Goal: Task Accomplishment & Management: Manage account settings

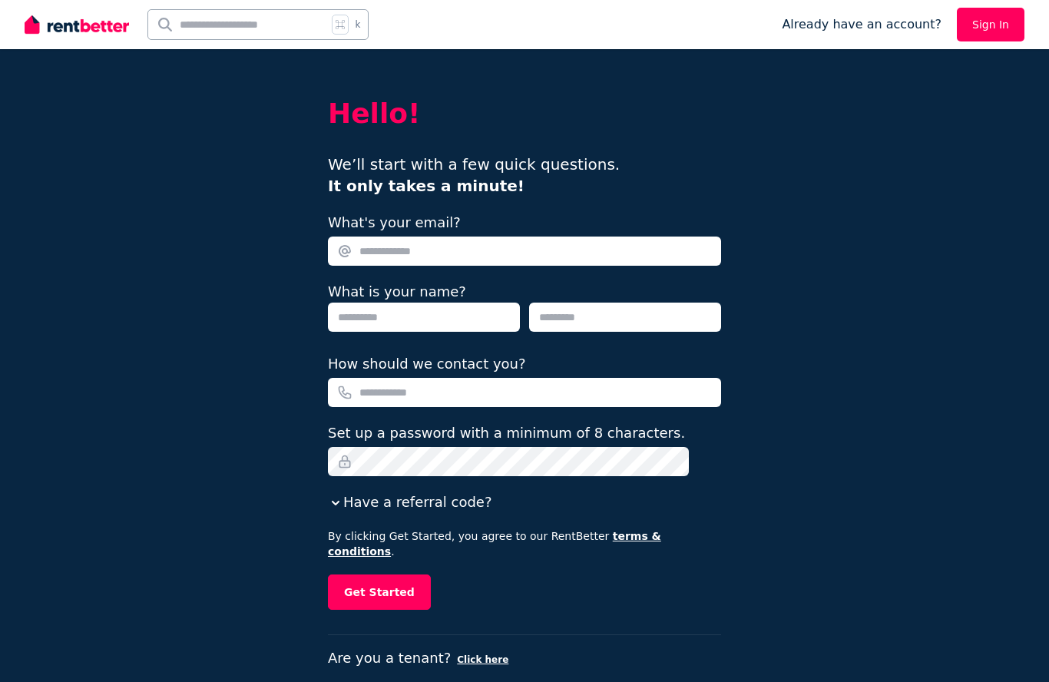
click at [987, 28] on link "Sign In" at bounding box center [991, 25] width 68 height 34
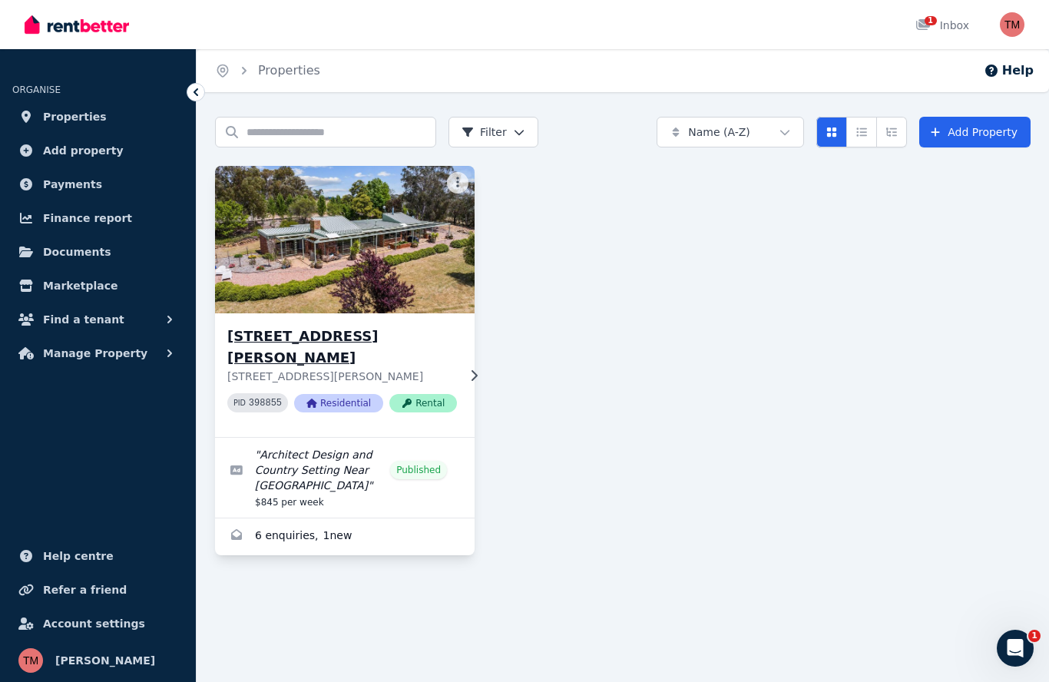
click at [332, 244] on img at bounding box center [345, 239] width 273 height 155
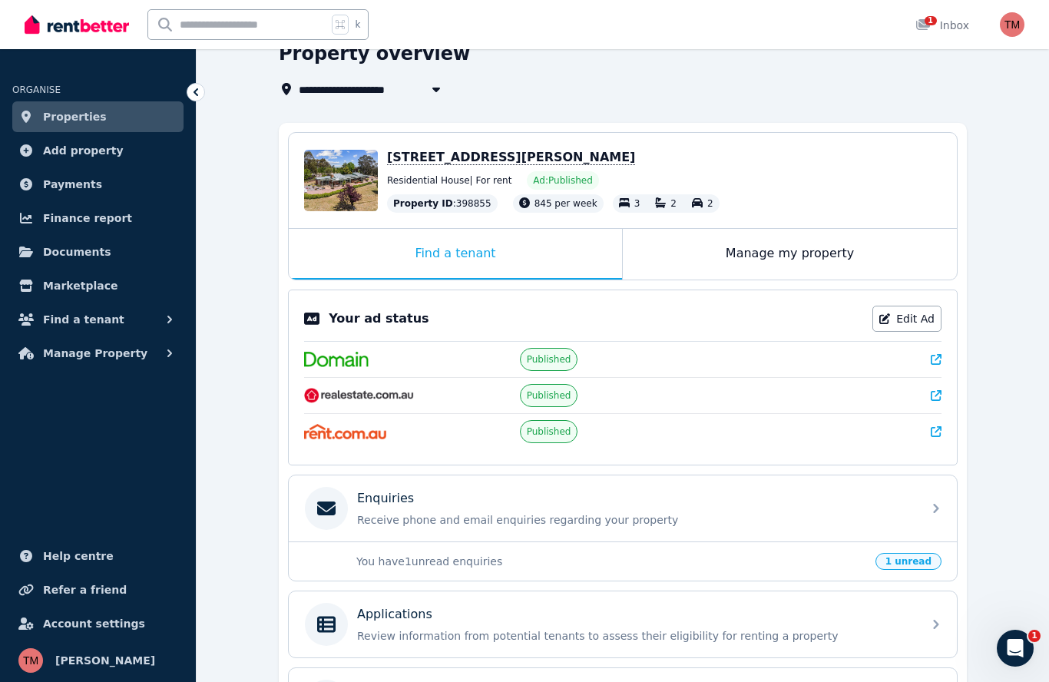
scroll to position [78, 0]
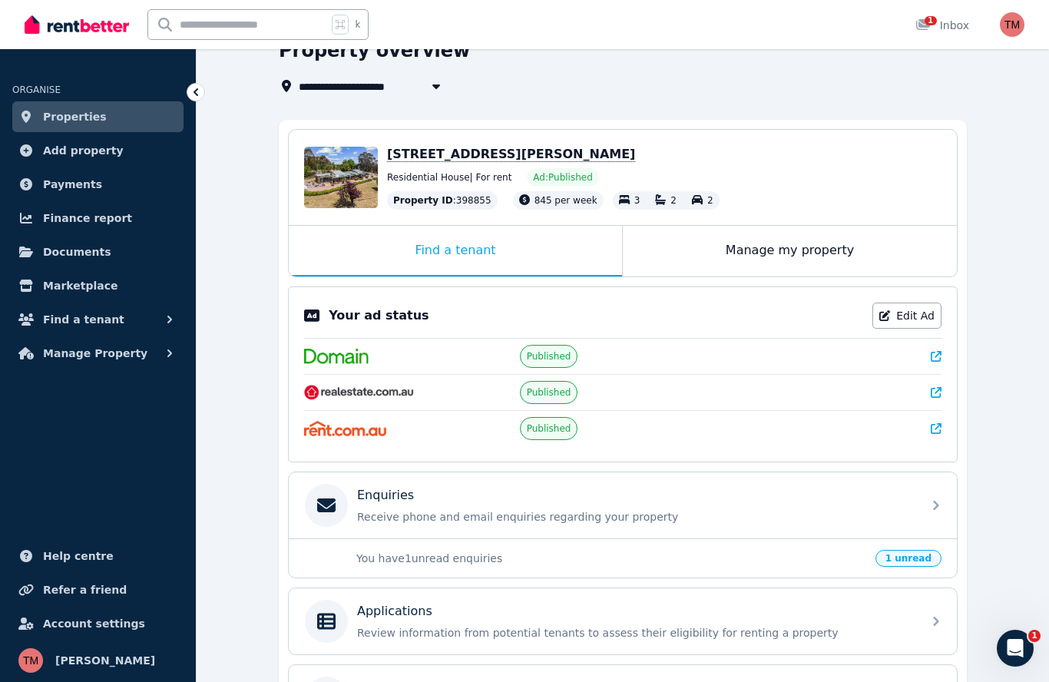
click at [421, 563] on p "You have 1 unread enquiries" at bounding box center [611, 557] width 510 height 15
click at [915, 559] on span "1 unread" at bounding box center [908, 558] width 66 height 17
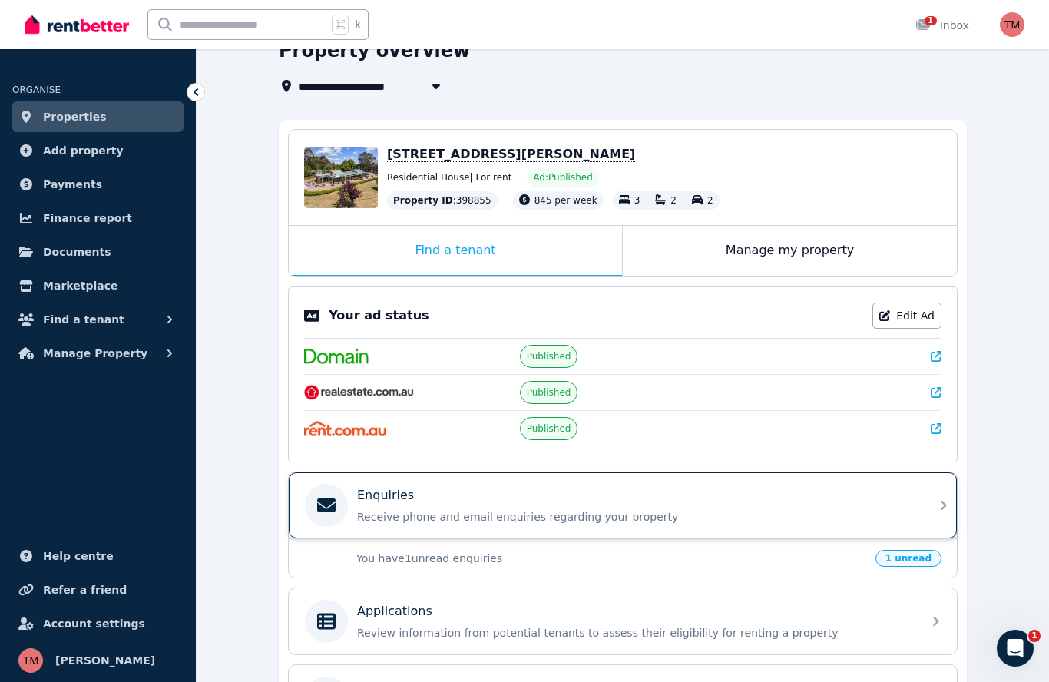
click at [806, 513] on p "Receive phone and email enquiries regarding your property" at bounding box center [635, 516] width 556 height 15
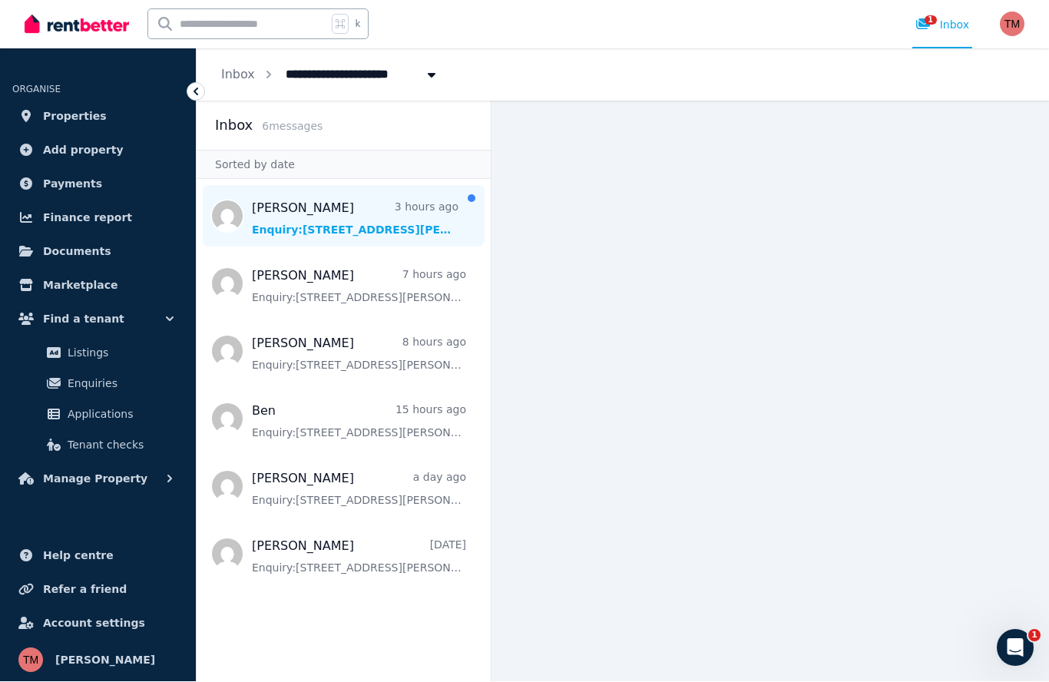
click at [349, 186] on span "Message list" at bounding box center [344, 216] width 294 height 61
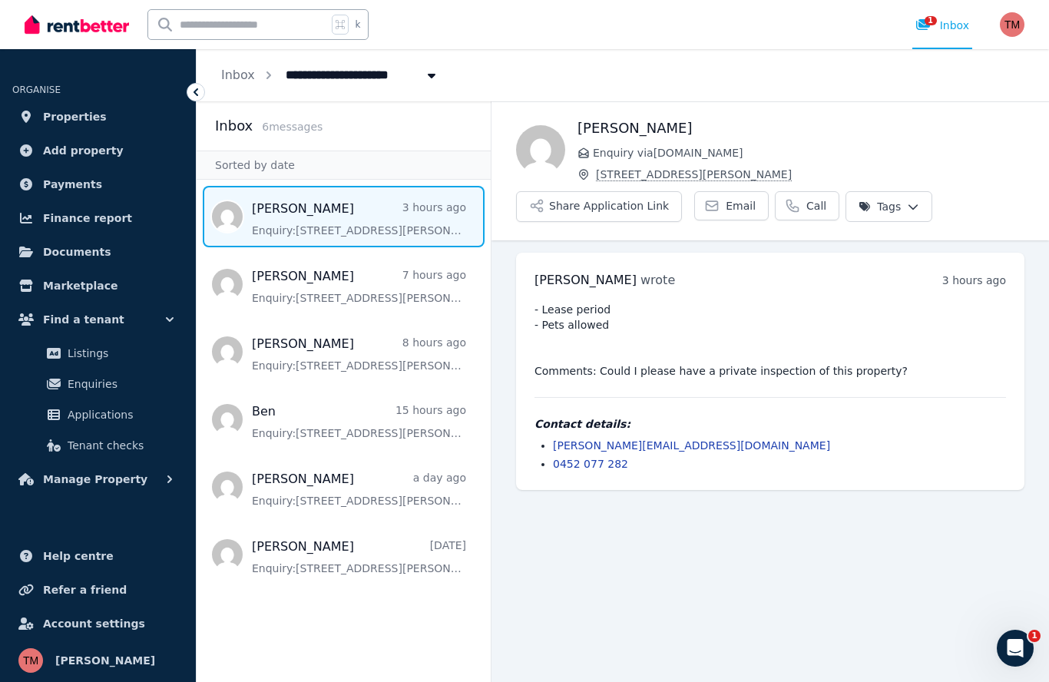
scroll to position [67, 0]
click at [718, 191] on link "Email" at bounding box center [731, 205] width 74 height 29
click at [715, 416] on div "Contact details: craig@manacivil.com.au 0452 077 282" at bounding box center [769, 443] width 471 height 55
click at [709, 201] on icon at bounding box center [712, 205] width 12 height 9
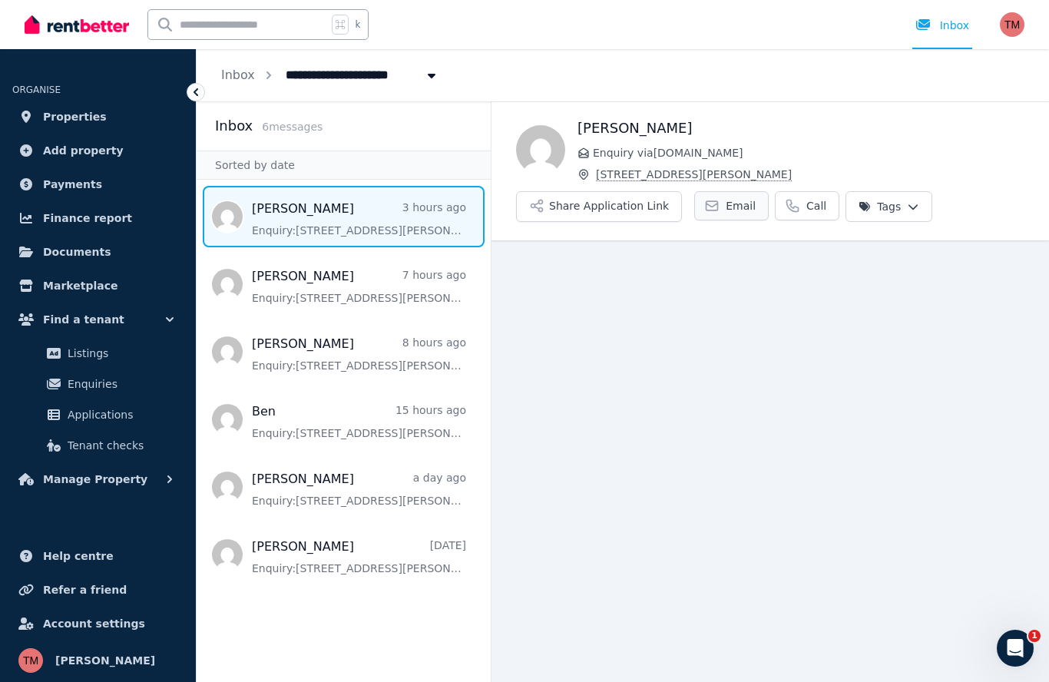
click at [731, 210] on span "Email" at bounding box center [741, 205] width 30 height 15
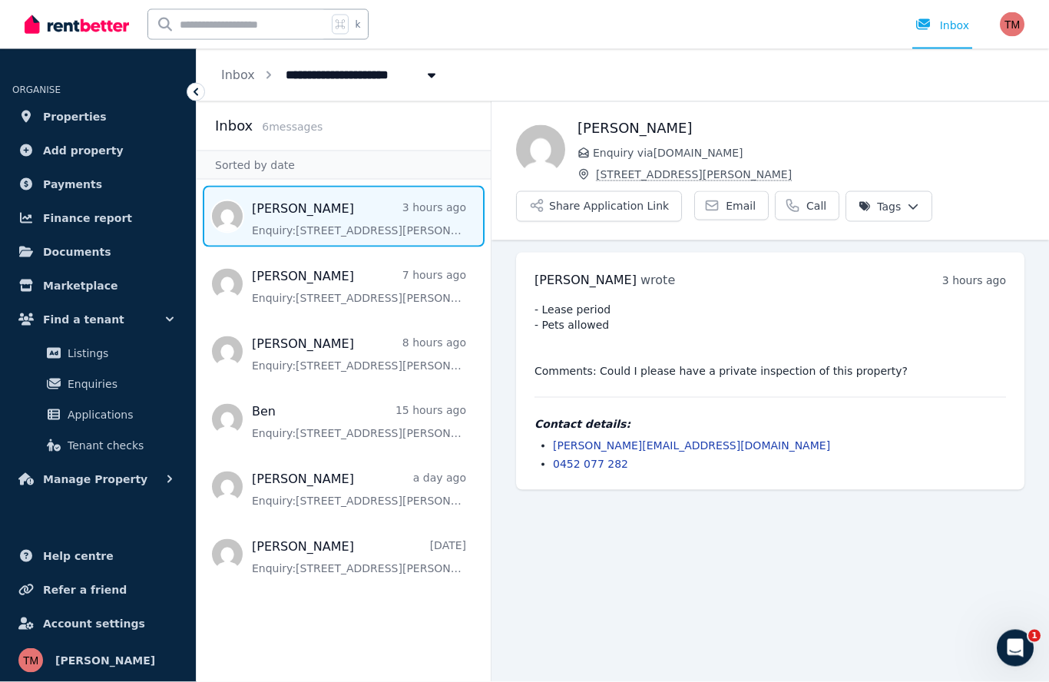
scroll to position [67, 0]
